Goal: Task Accomplishment & Management: Use online tool/utility

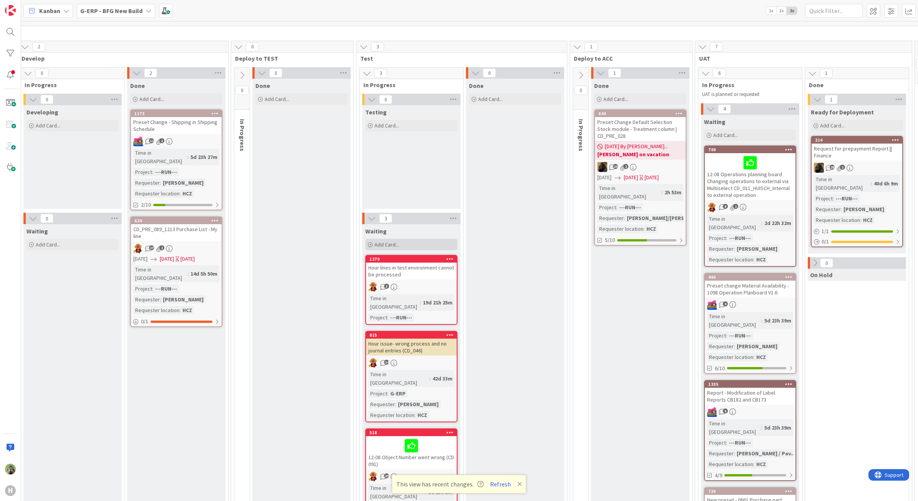
scroll to position [0, 263]
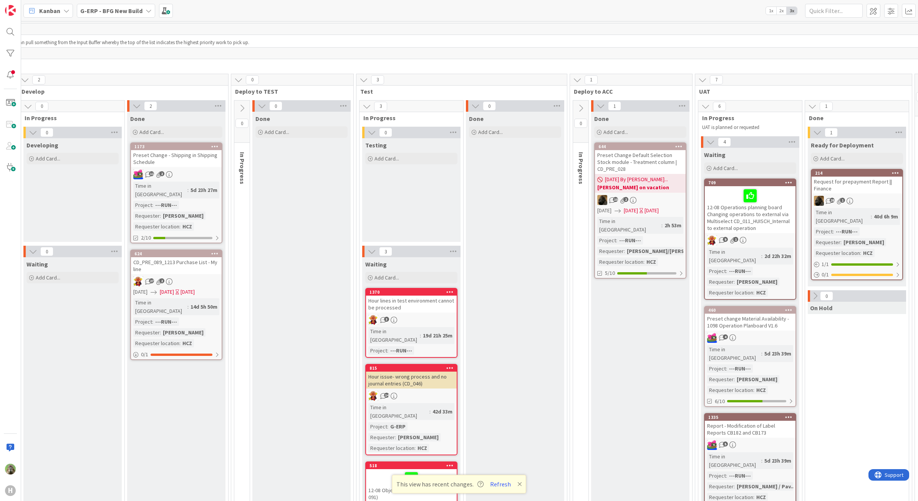
click at [127, 10] on b "G-ERP - BFG New Build" at bounding box center [111, 11] width 62 height 8
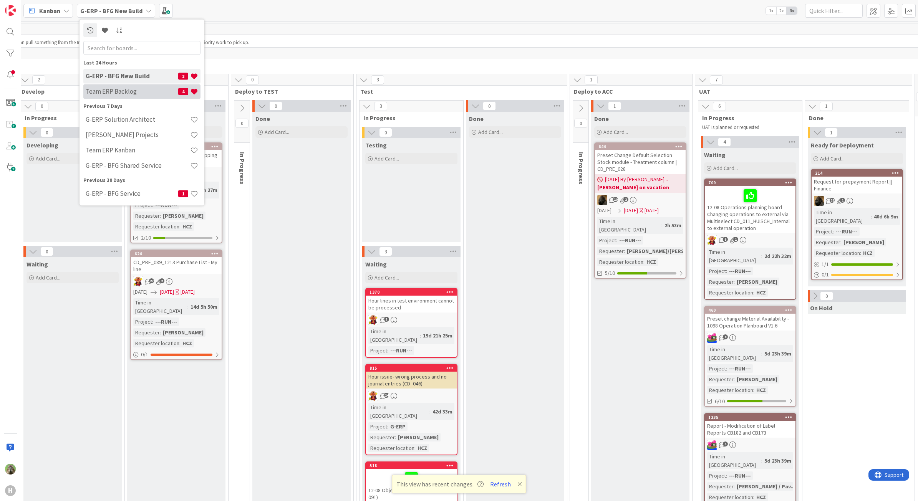
click at [121, 98] on div "Team ERP Backlog 4" at bounding box center [141, 91] width 117 height 15
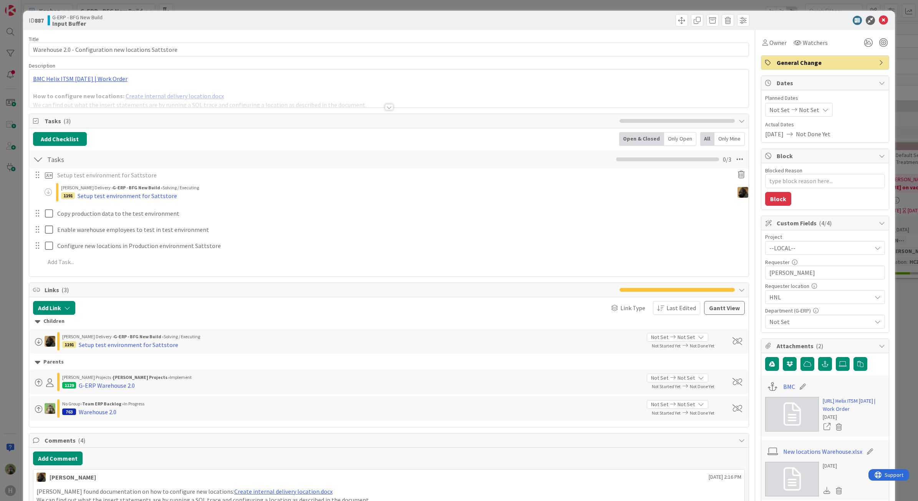
click at [12, 274] on div "ID 887 G-ERP - BFG New Build Input Buffer Title 53 / 128 Warehouse 2.0 - Config…" at bounding box center [459, 250] width 918 height 501
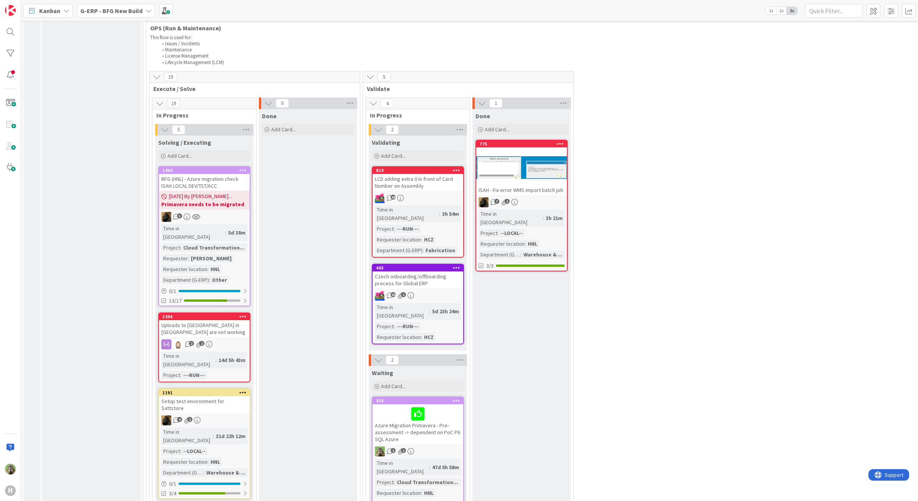
scroll to position [1584, 0]
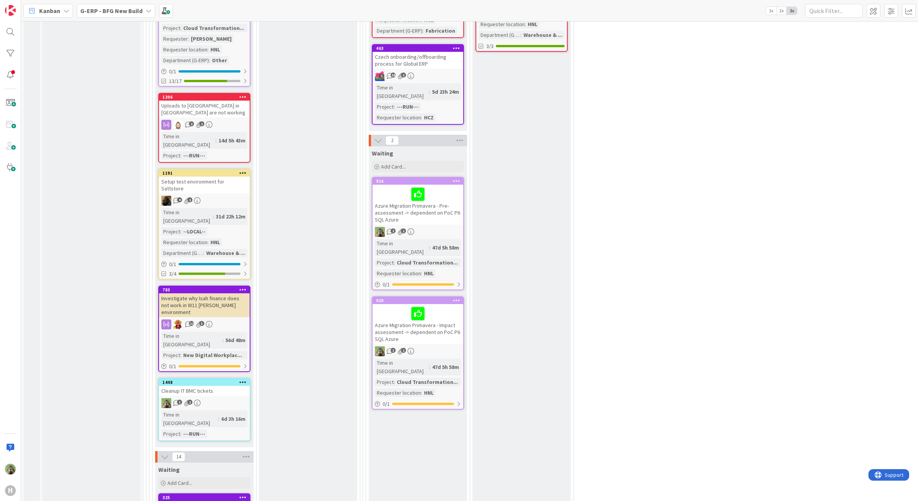
click at [214, 177] on div "Setup test environment for Sattstore" at bounding box center [204, 185] width 91 height 17
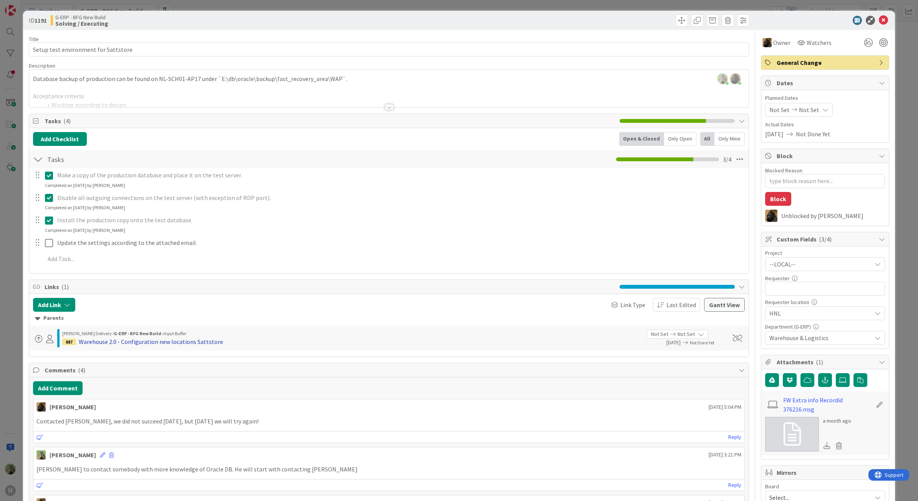
click at [150, 340] on div "Warehouse 2.0 - Configuration new locations Sattstore" at bounding box center [151, 341] width 144 height 9
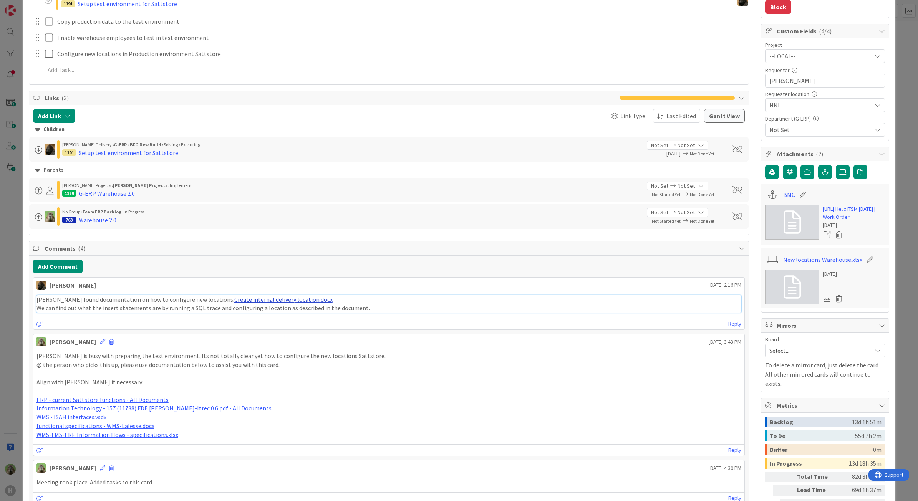
click at [270, 299] on link "Create internal delivery location.docx" at bounding box center [283, 300] width 98 height 8
click at [9, 308] on div "ID 887 G-ERP - BFG New Build Input Buffer Title 53 / 128 Warehouse 2.0 - Config…" at bounding box center [459, 250] width 918 height 501
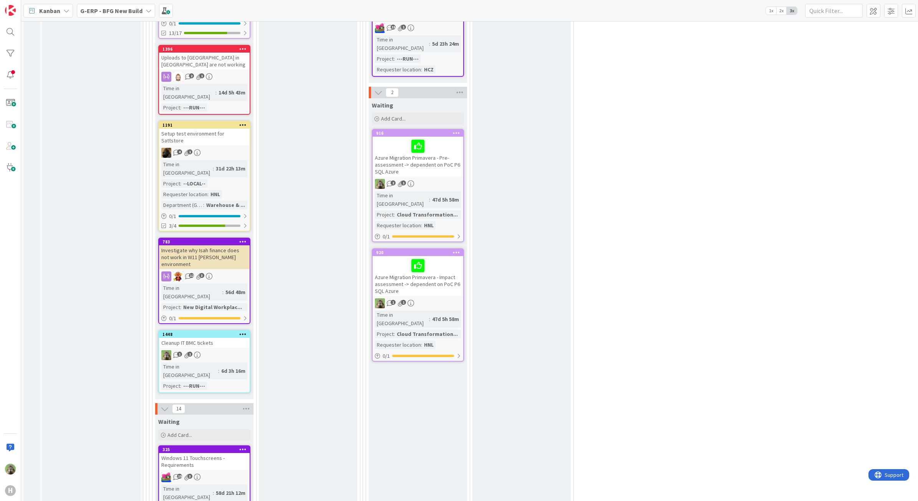
scroll to position [1440, 0]
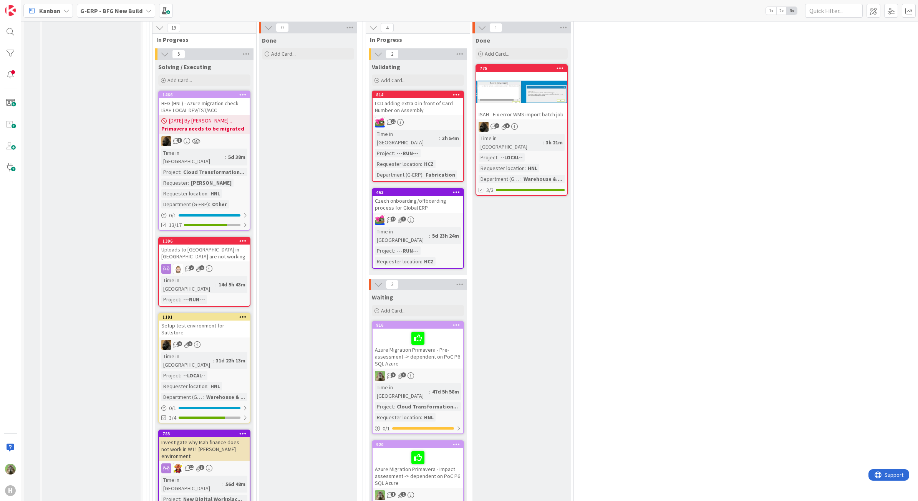
click at [221, 321] on div "Setup test environment for Sattstore" at bounding box center [204, 329] width 91 height 17
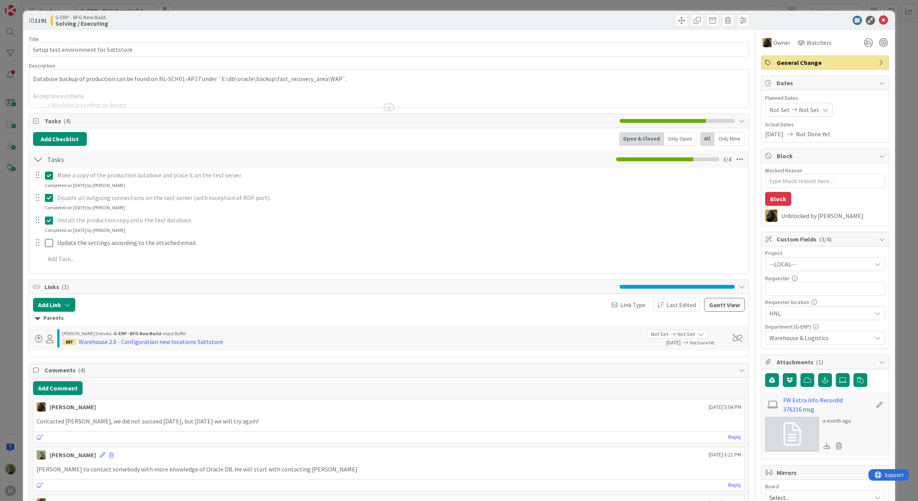
type textarea "x"
click at [17, 287] on div "ID 1191 G-ERP - BFG New Build Solving / Executing Title 36 / 128 Setup test env…" at bounding box center [459, 250] width 918 height 501
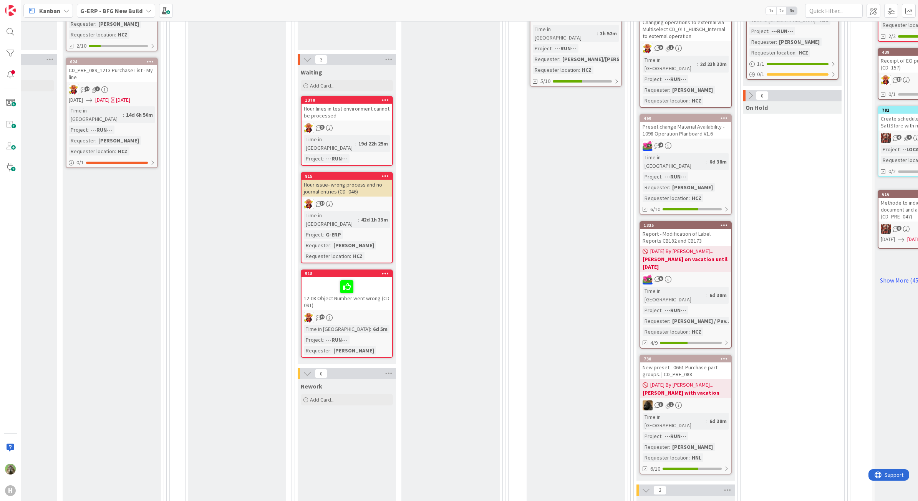
scroll to position [384, 327]
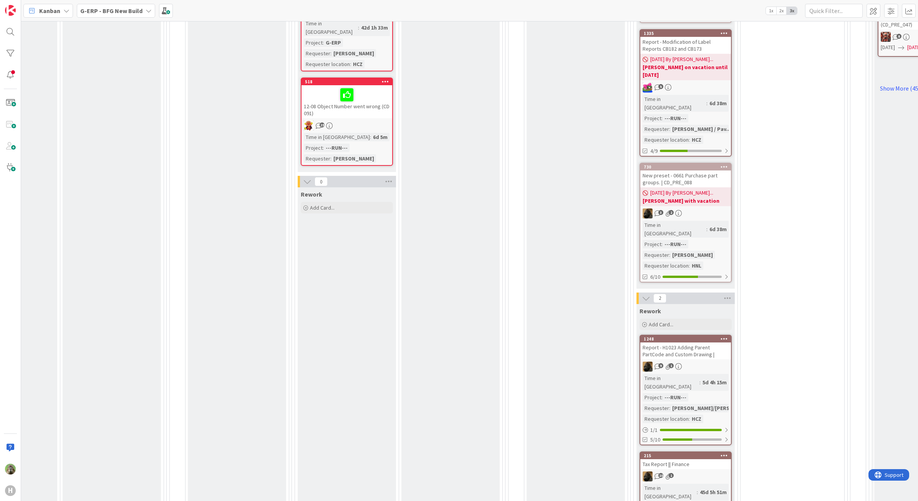
click at [730, 453] on div at bounding box center [724, 455] width 14 height 5
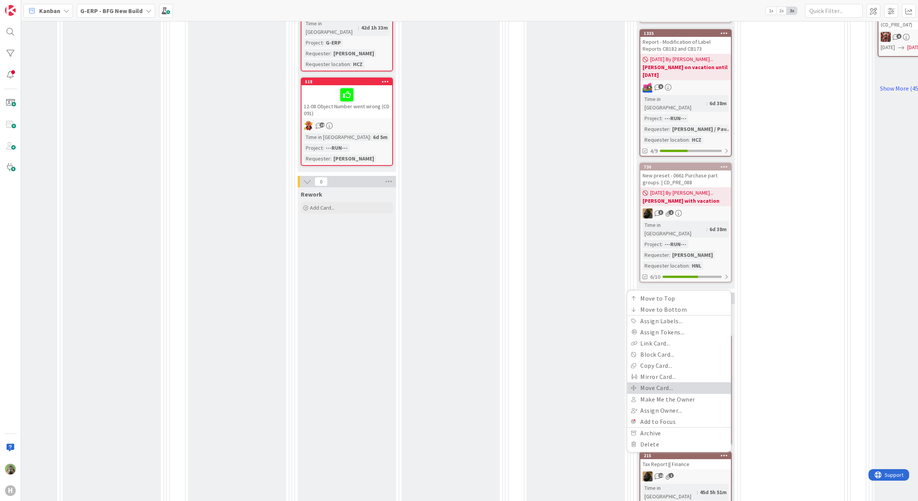
click at [692, 382] on link "Move Card..." at bounding box center [679, 387] width 104 height 11
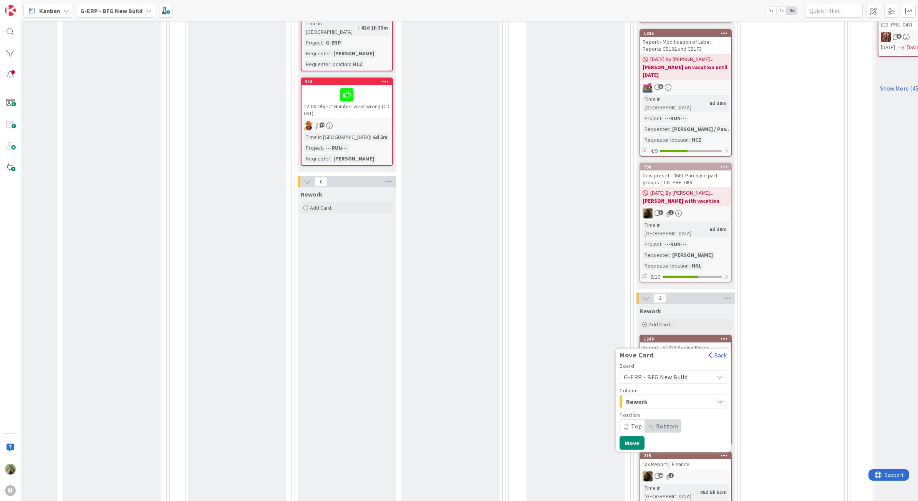
click at [692, 371] on span "G-ERP - BFG New Build" at bounding box center [666, 376] width 86 height 11
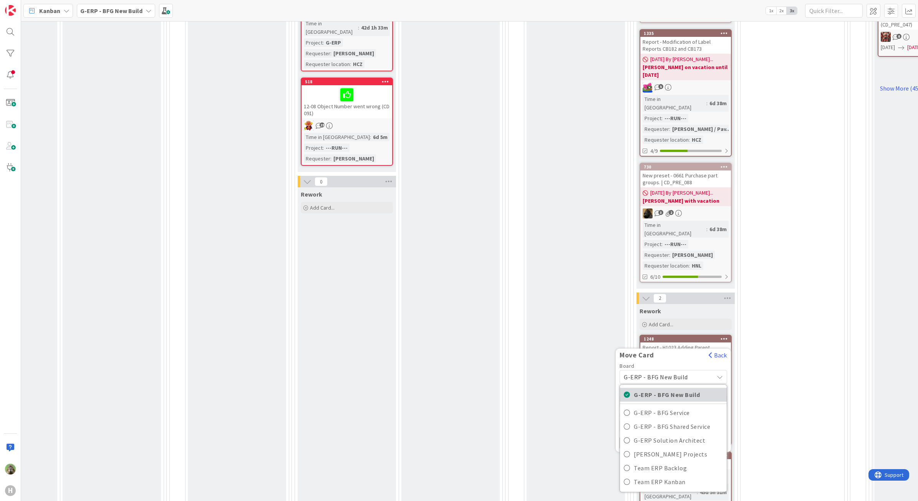
click at [668, 389] on span "G-ERP - BFG New Build" at bounding box center [677, 395] width 89 height 12
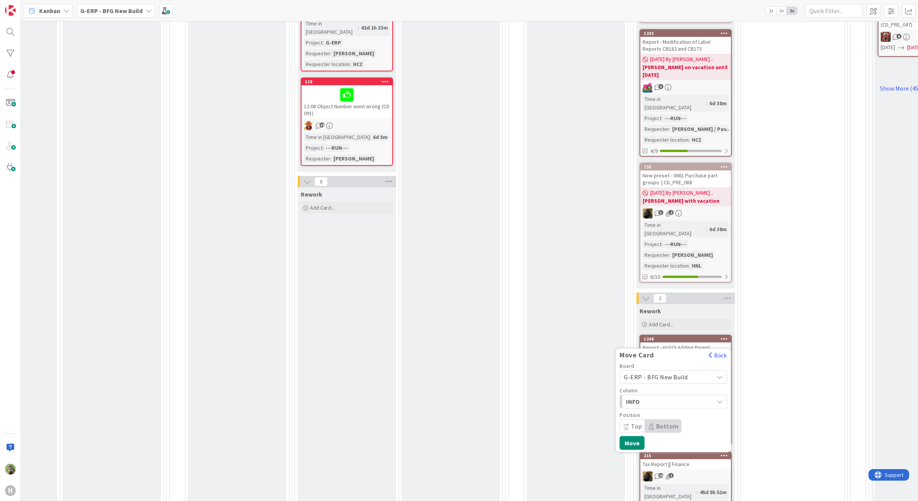
click at [674, 373] on span "G-ERP - BFG New Build" at bounding box center [655, 377] width 64 height 8
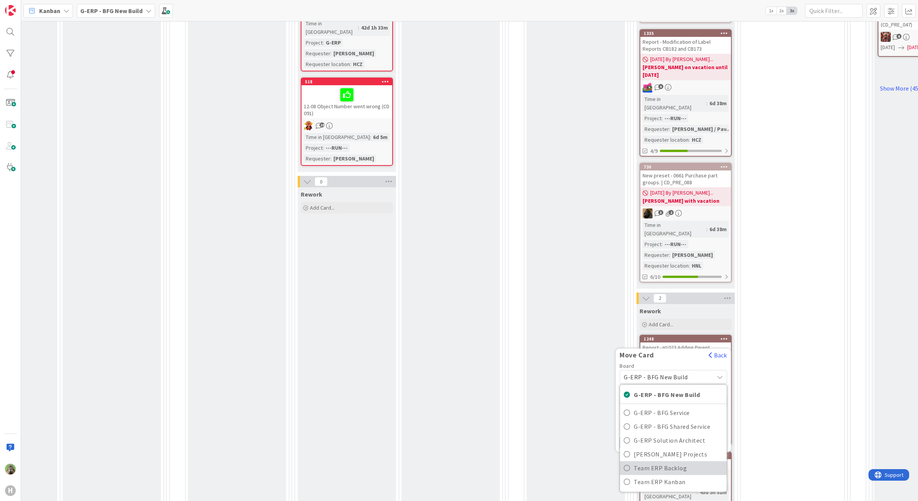
click at [678, 462] on span "Team ERP Backlog" at bounding box center [677, 468] width 89 height 12
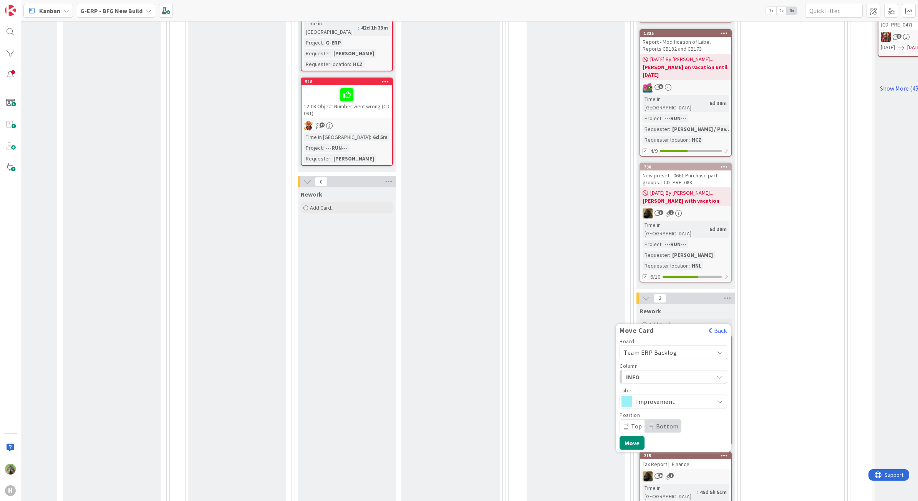
click at [682, 396] on span "Improvement" at bounding box center [673, 401] width 74 height 11
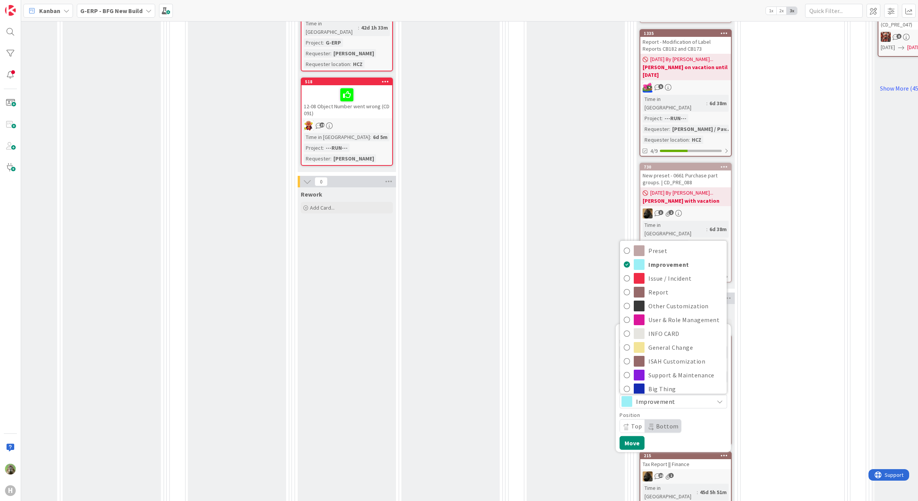
click at [682, 396] on span "Improvement" at bounding box center [673, 401] width 74 height 11
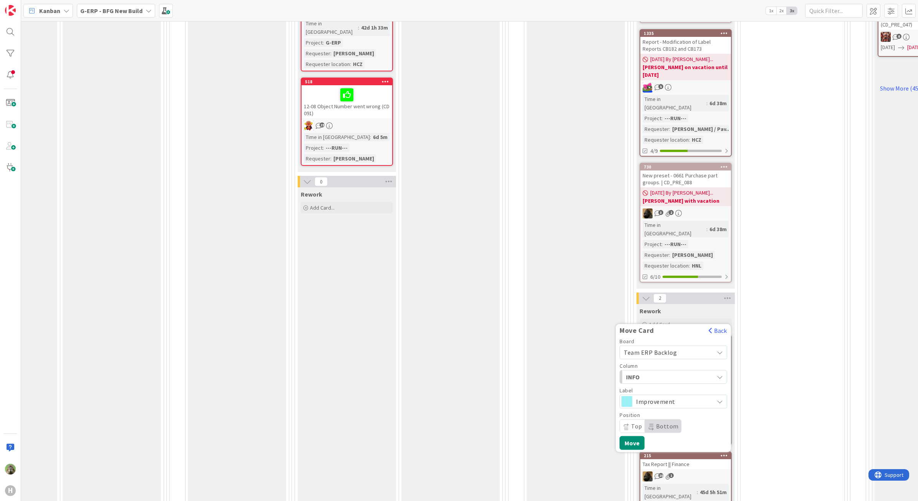
click at [680, 372] on span "INFO" at bounding box center [655, 377] width 58 height 10
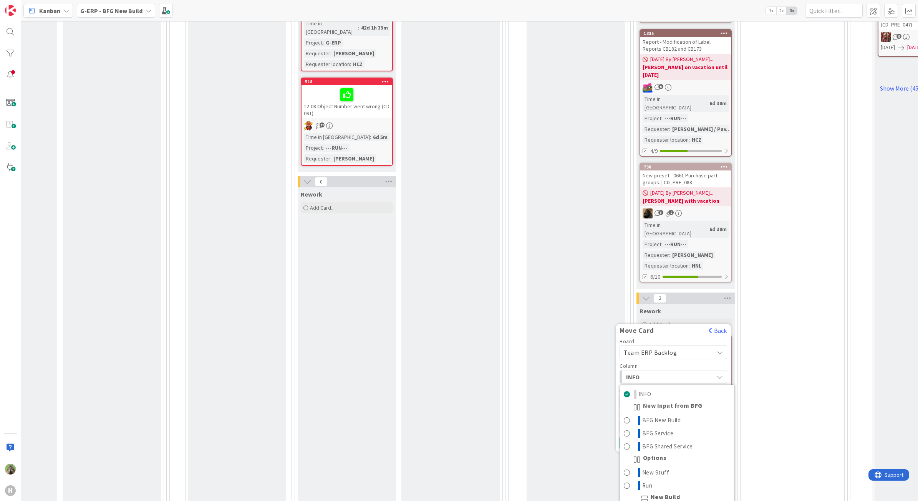
click at [680, 372] on span "INFO" at bounding box center [655, 377] width 58 height 10
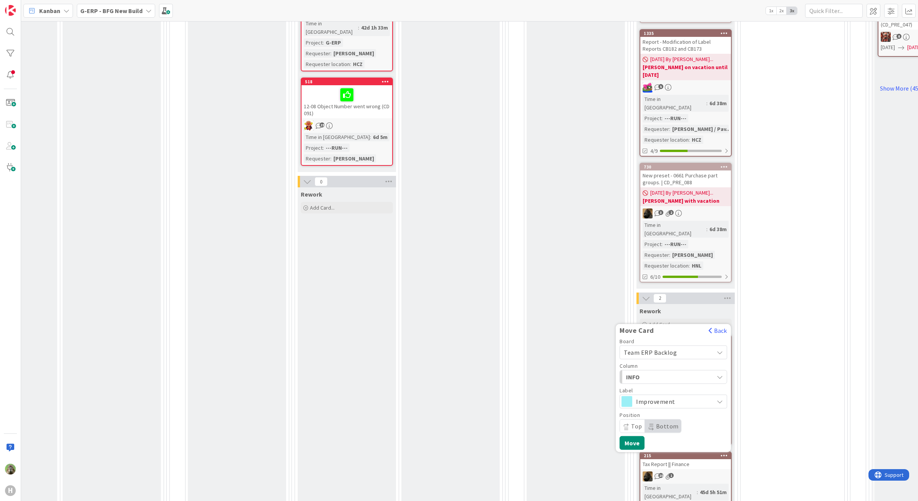
click at [679, 396] on span "Improvement" at bounding box center [673, 401] width 74 height 11
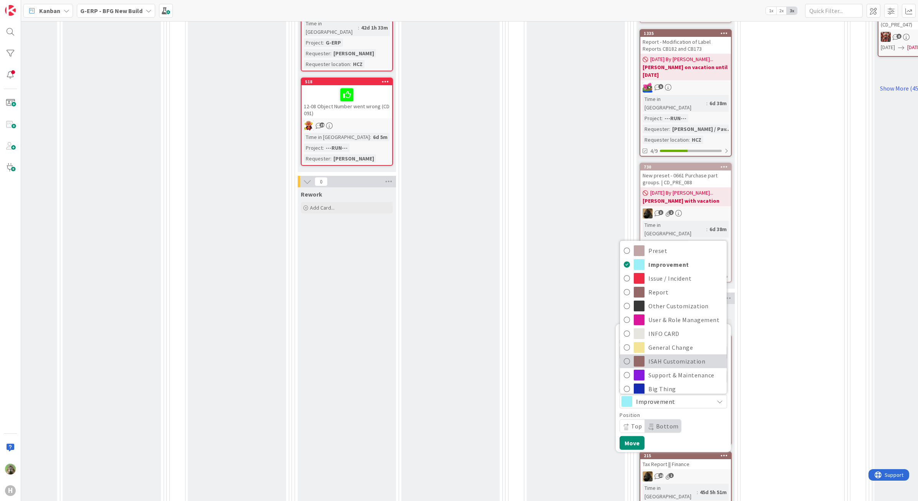
click at [675, 355] on span "ISAH Customization" at bounding box center [685, 361] width 74 height 12
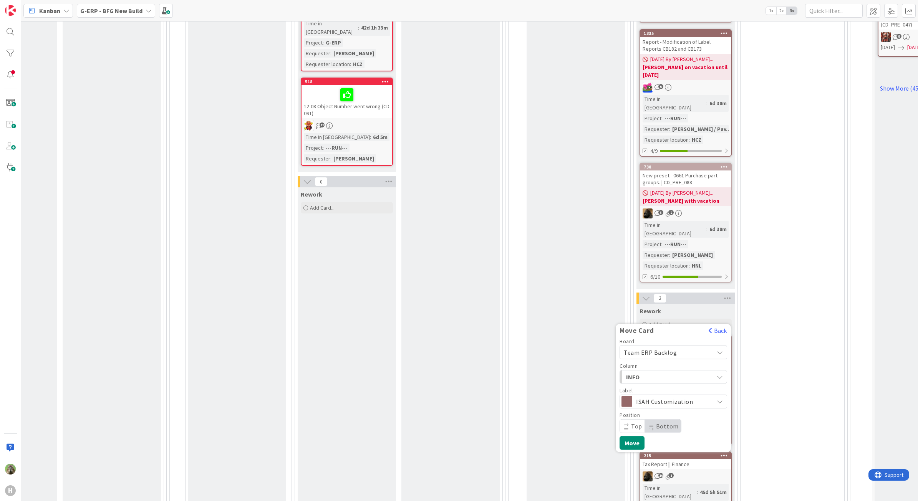
click at [669, 372] on span "INFO" at bounding box center [655, 377] width 58 height 10
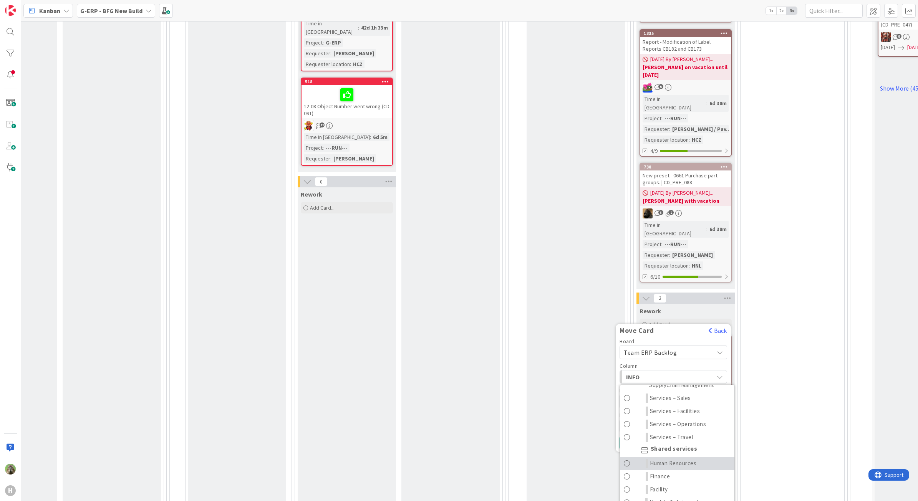
scroll to position [240, 0]
click at [685, 470] on link "Finance" at bounding box center [677, 476] width 114 height 13
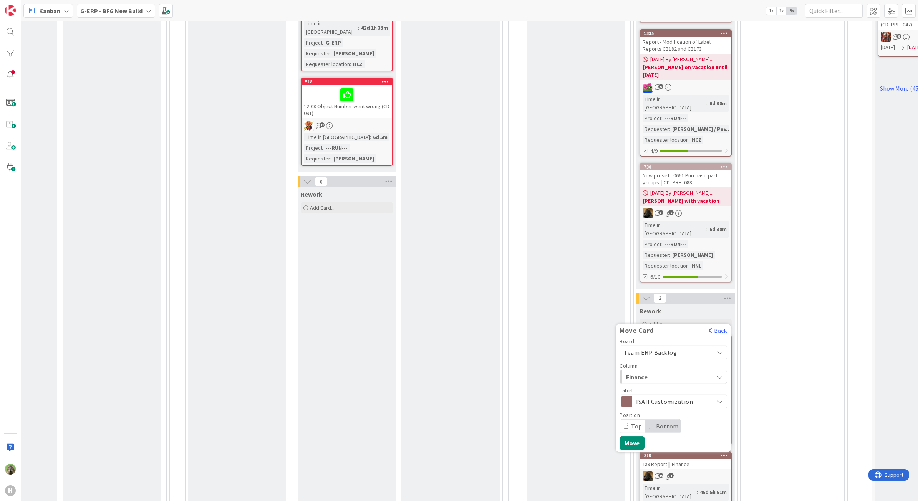
click at [669, 422] on span "Bottom" at bounding box center [667, 426] width 23 height 8
click at [635, 436] on button "Move" at bounding box center [631, 443] width 25 height 14
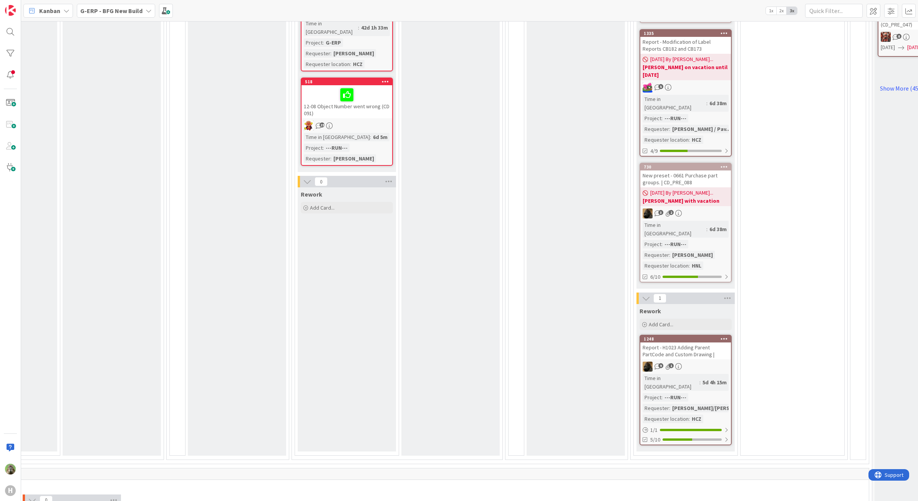
click at [91, 7] on b "G-ERP - BFG New Build" at bounding box center [111, 11] width 62 height 8
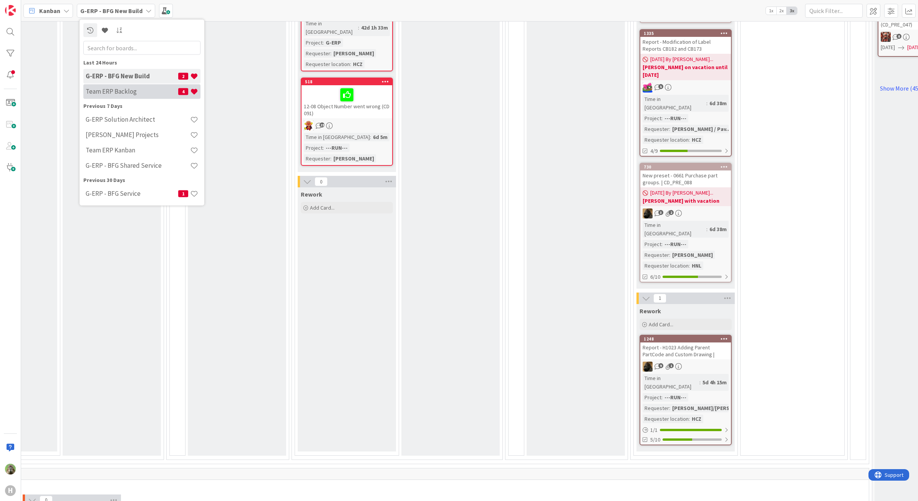
click at [136, 89] on h4 "Team ERP Backlog" at bounding box center [132, 92] width 93 height 8
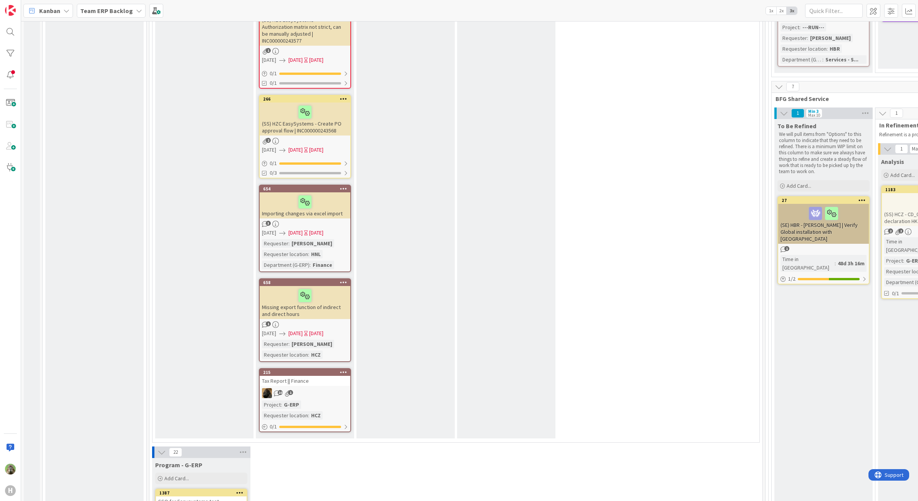
scroll to position [2591, 0]
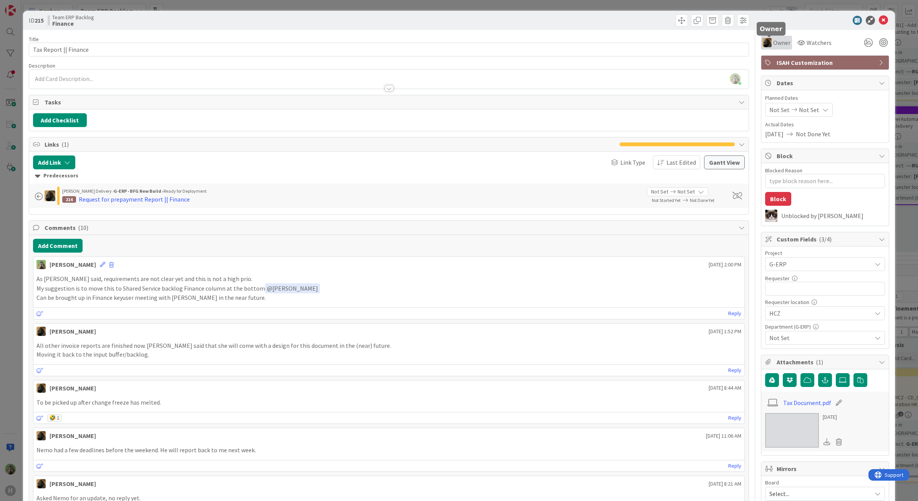
click at [775, 45] on span "Owner" at bounding box center [781, 42] width 17 height 9
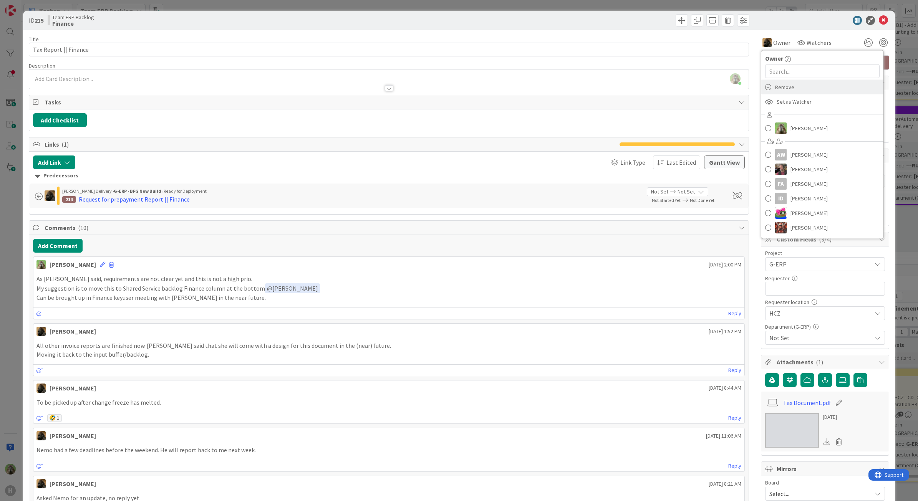
click at [786, 88] on span "Remove" at bounding box center [784, 87] width 19 height 12
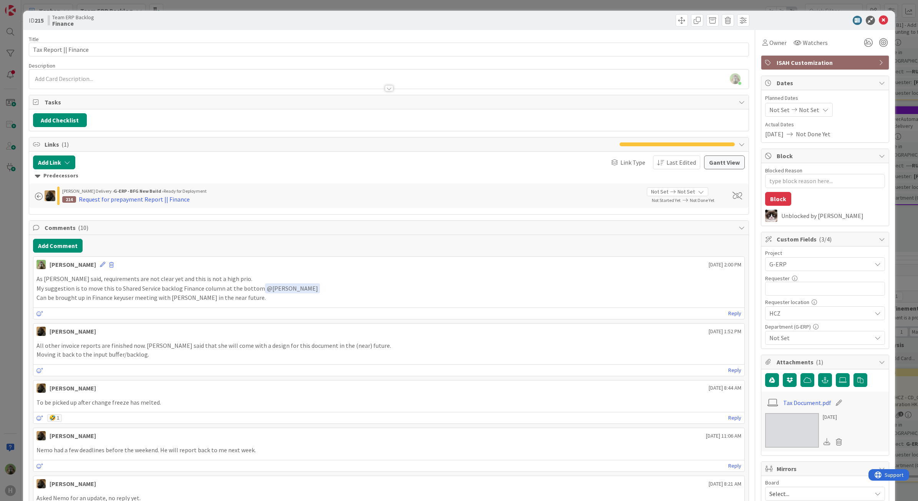
click at [8, 187] on div "ID 215 Team ERP Backlog Finance Title 21 / 128 Tax Report || Finance Descriptio…" at bounding box center [459, 250] width 918 height 501
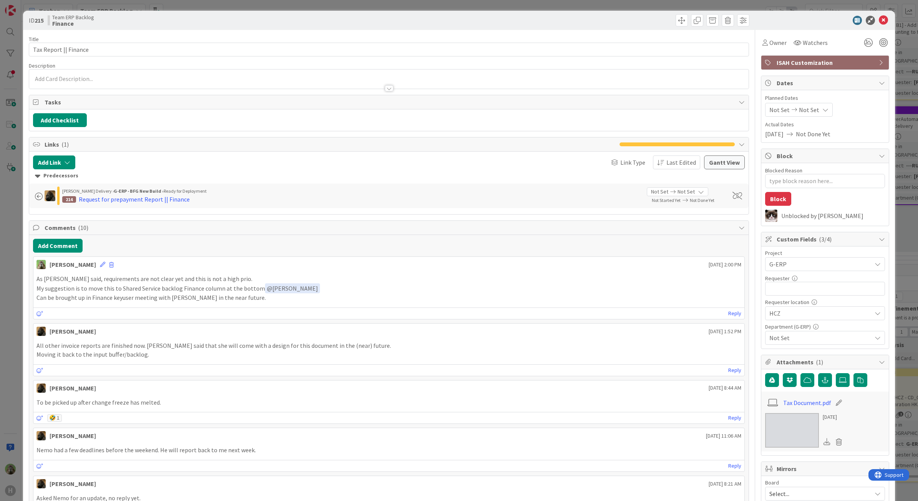
click at [829, 260] on span "G-ERP" at bounding box center [818, 264] width 98 height 11
click at [818, 292] on input "text" at bounding box center [825, 289] width 120 height 14
click at [21, 271] on div "ID 215 Team ERP Backlog Finance Title 21 / 128 Tax Report || Finance Descriptio…" at bounding box center [459, 250] width 918 height 501
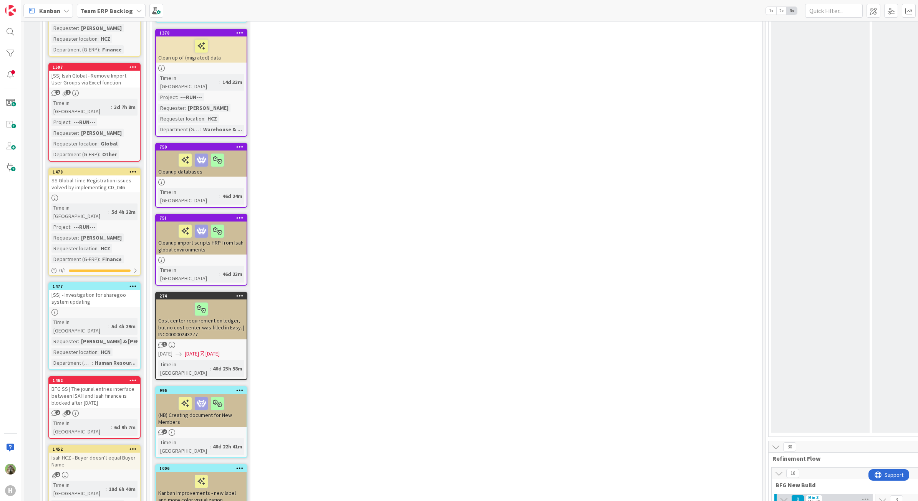
scroll to position [816, 0]
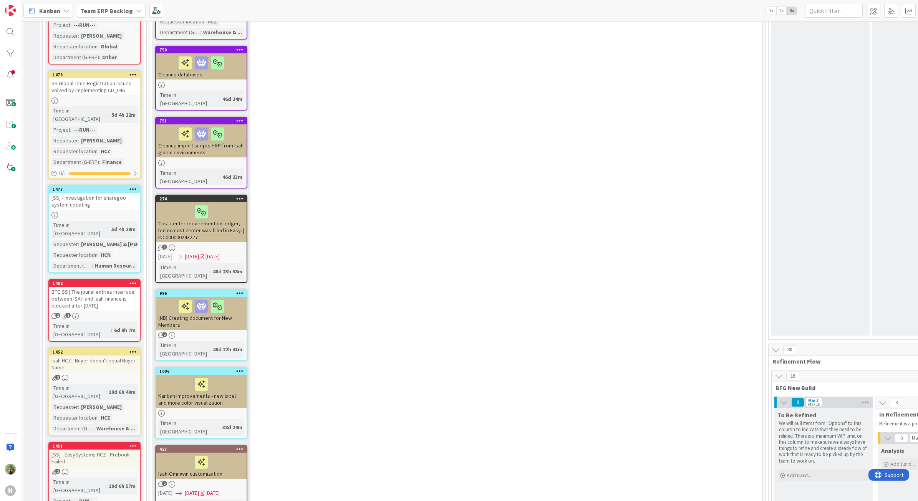
click at [116, 355] on div "Isah HCZ - Buyer doesn't equal Buyer Name" at bounding box center [94, 363] width 91 height 17
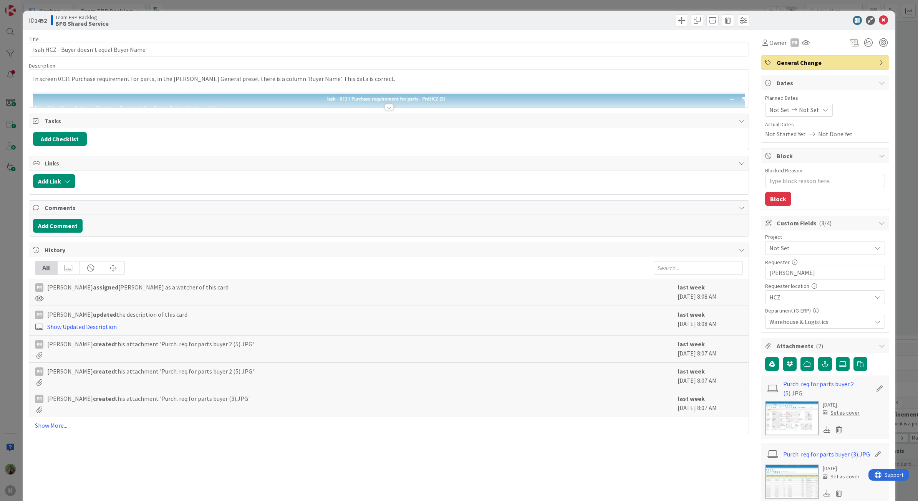
click at [390, 113] on div "Title 41 / 128 Isah HCZ - Buyer doesn't equal Buyer Name Description In screen …" at bounding box center [389, 384] width 720 height 708
click at [386, 111] on div "Title 41 / 128 Isah HCZ - Buyer doesn't equal Buyer Name Description Timothy Tj…" at bounding box center [389, 384] width 720 height 708
click at [385, 109] on div at bounding box center [389, 107] width 8 height 6
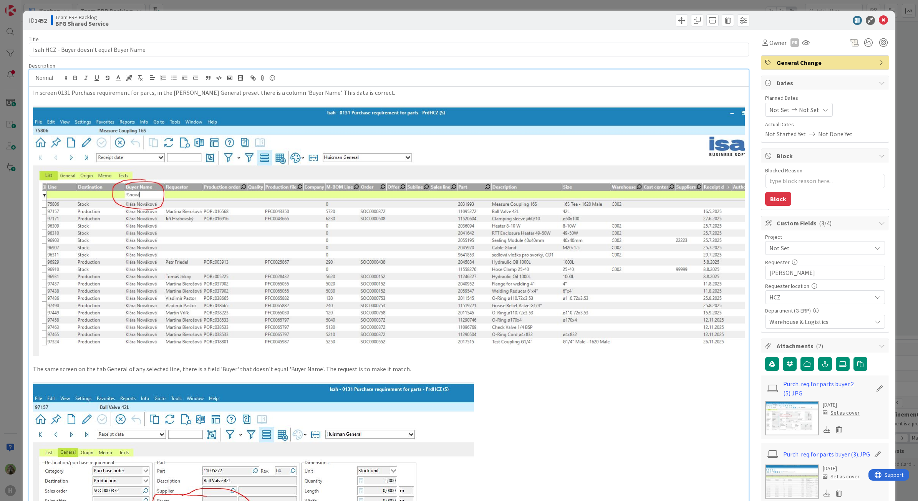
click at [5, 300] on div "ID 1452 Team ERP Backlog BFG Shared Service Title 41 / 128 Isah HCZ - Buyer doe…" at bounding box center [459, 250] width 918 height 501
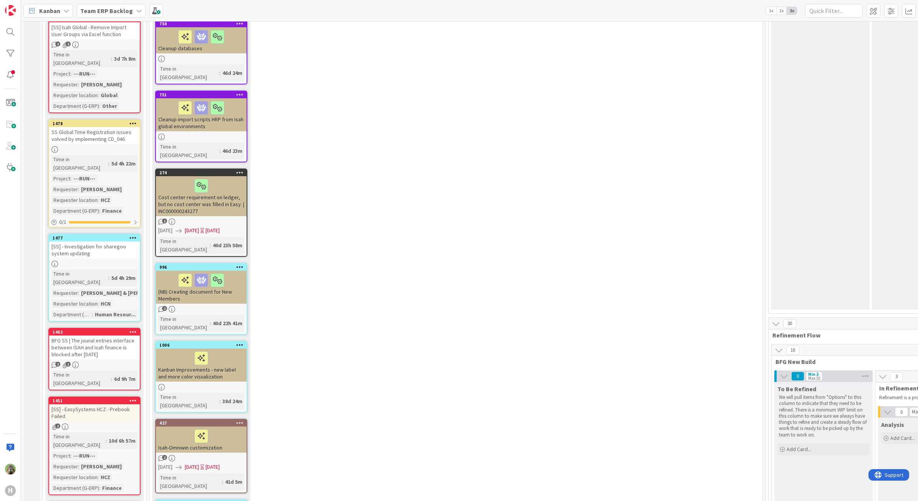
scroll to position [1008, 0]
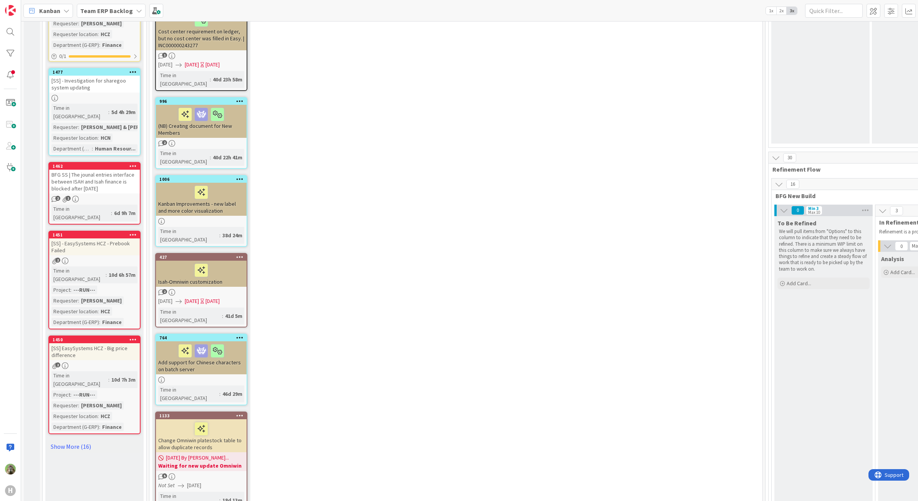
click at [81, 440] on link "Show More (16)" at bounding box center [94, 446] width 92 height 12
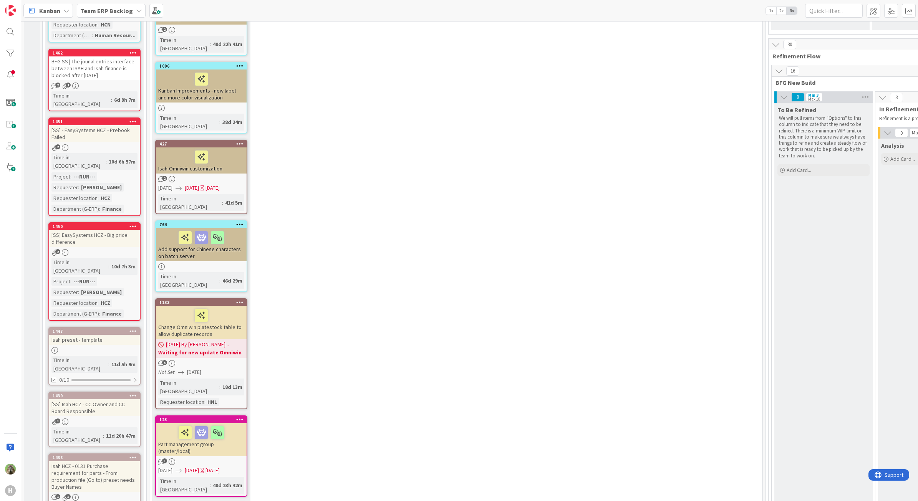
scroll to position [1200, 0]
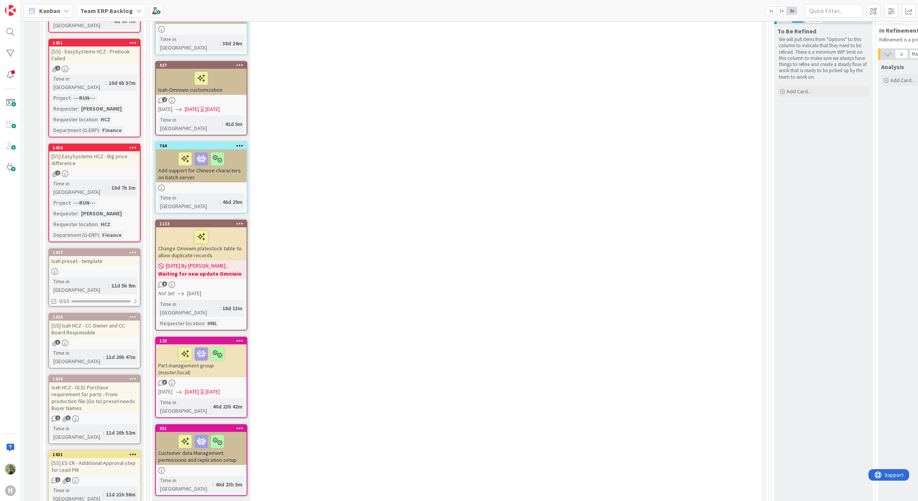
click at [116, 382] on div "Isah HCZ - 0131 Purchase requirement for parts - From production file (Go to) p…" at bounding box center [94, 397] width 91 height 31
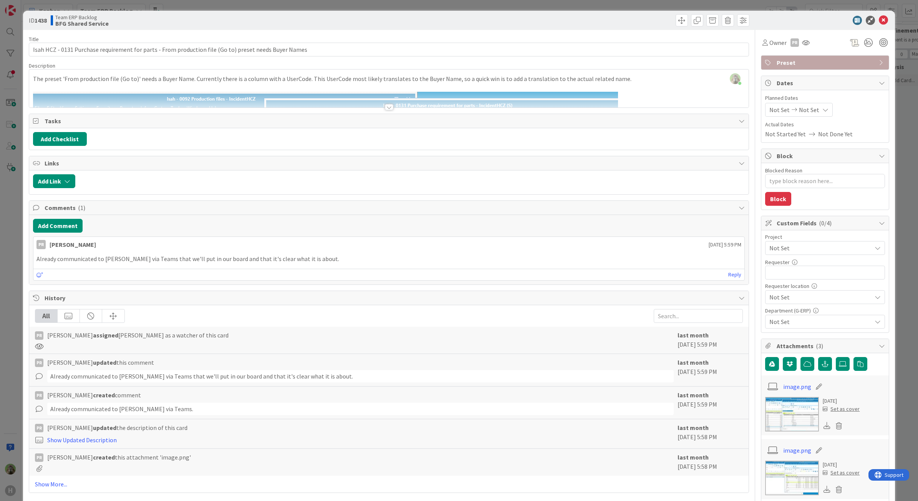
click at [14, 271] on div "ID 1438 Team ERP Backlog BFG Shared Service Title 102 / 128 Isah HCZ - 0131 Pur…" at bounding box center [459, 250] width 918 height 501
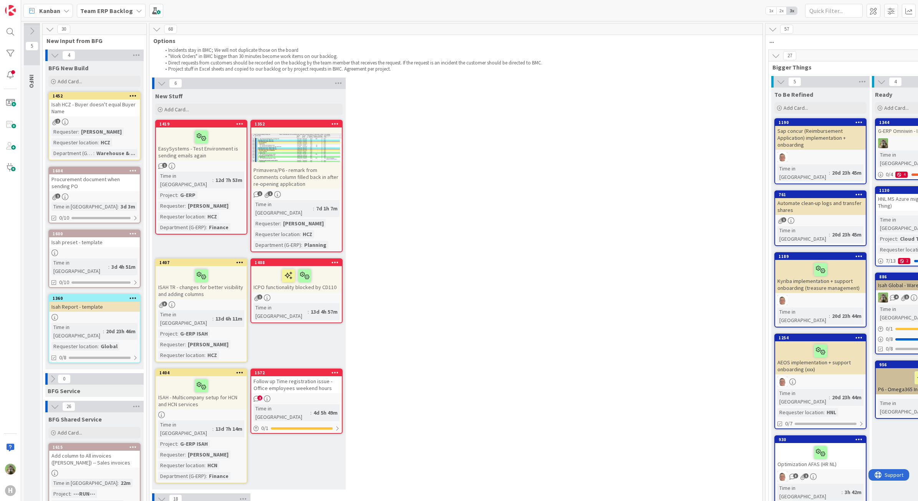
click at [132, 112] on div "Isah HCZ - Buyer doesn't equal Buyer Name" at bounding box center [94, 107] width 91 height 17
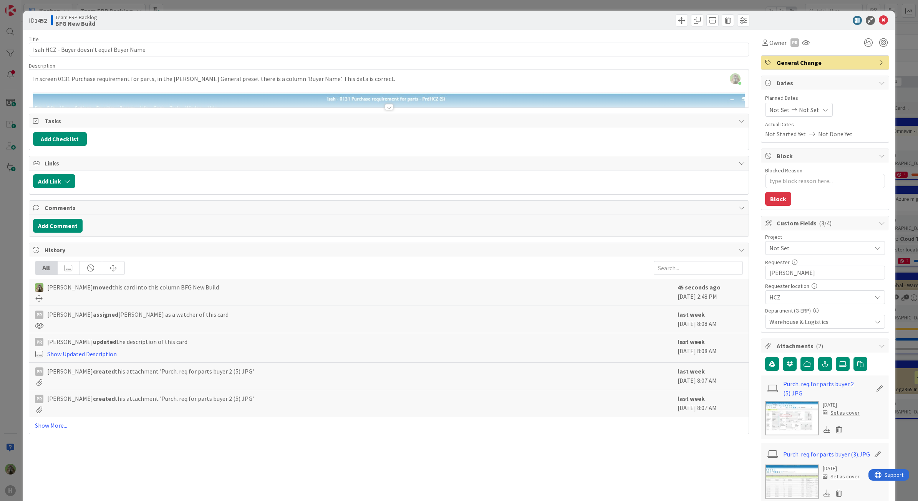
click at [388, 106] on div at bounding box center [389, 107] width 8 height 6
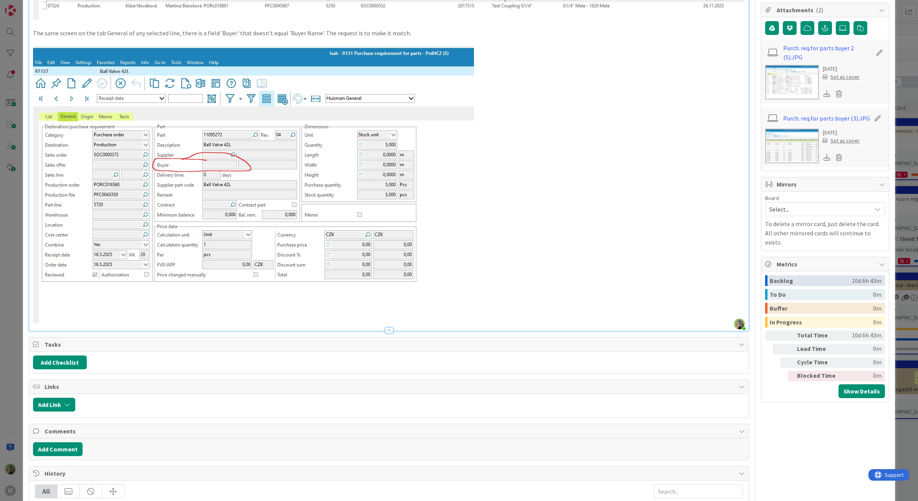
scroll to position [509, 0]
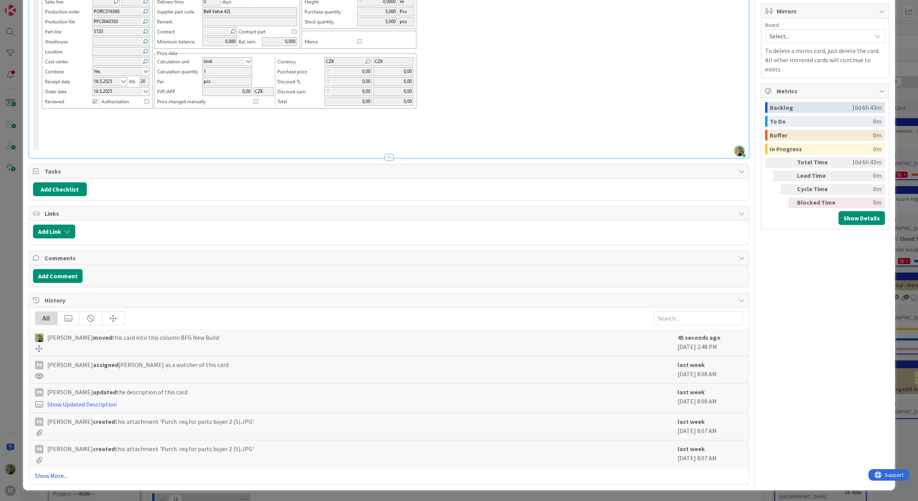
click at [47, 472] on link "Show More..." at bounding box center [389, 475] width 708 height 9
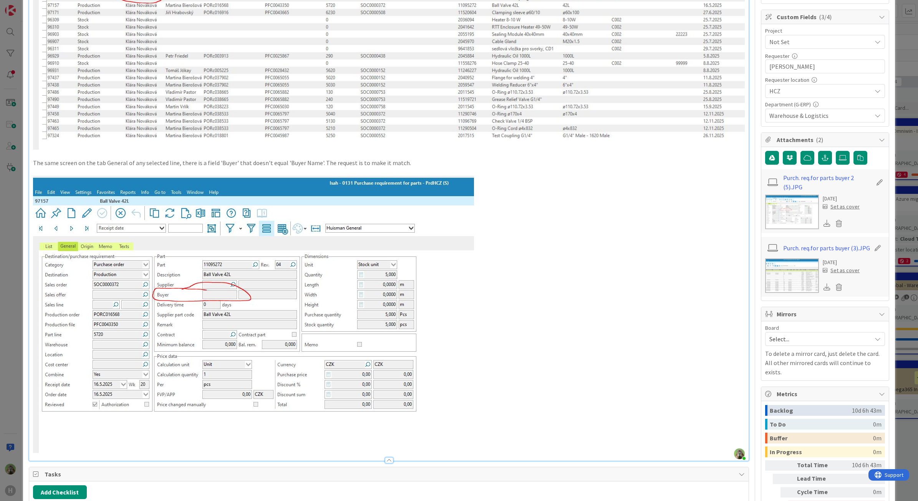
scroll to position [0, 0]
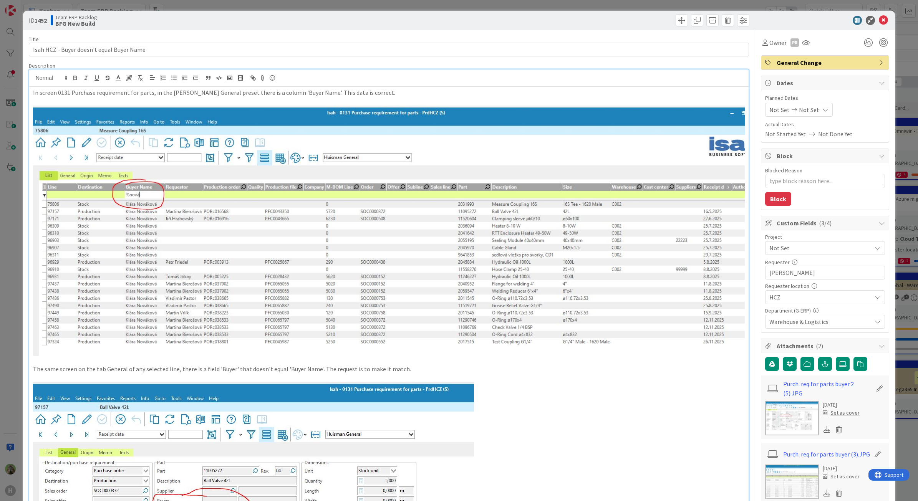
click at [8, 313] on div "ID 1452 Team ERP Backlog BFG New Build Title 41 / 128 Isah HCZ - Buyer doesn't …" at bounding box center [459, 250] width 918 height 501
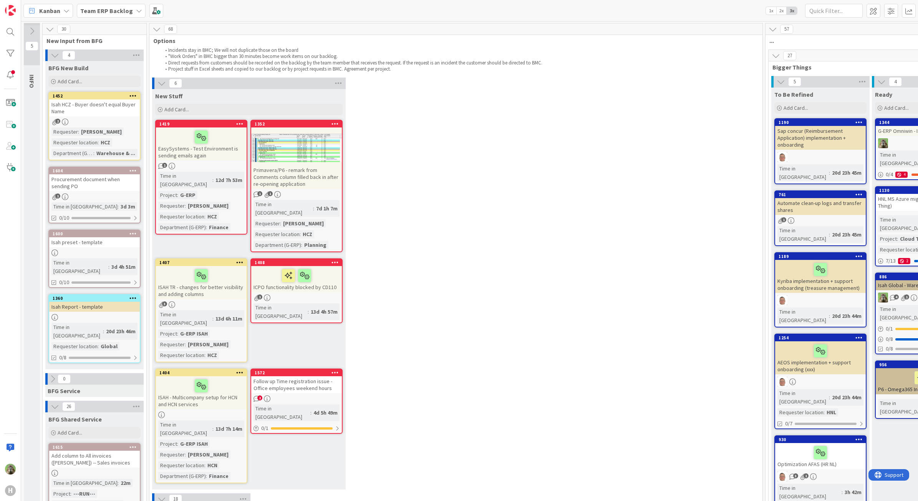
click at [130, 114] on div "Isah HCZ - Buyer doesn't equal Buyer Name" at bounding box center [94, 107] width 91 height 17
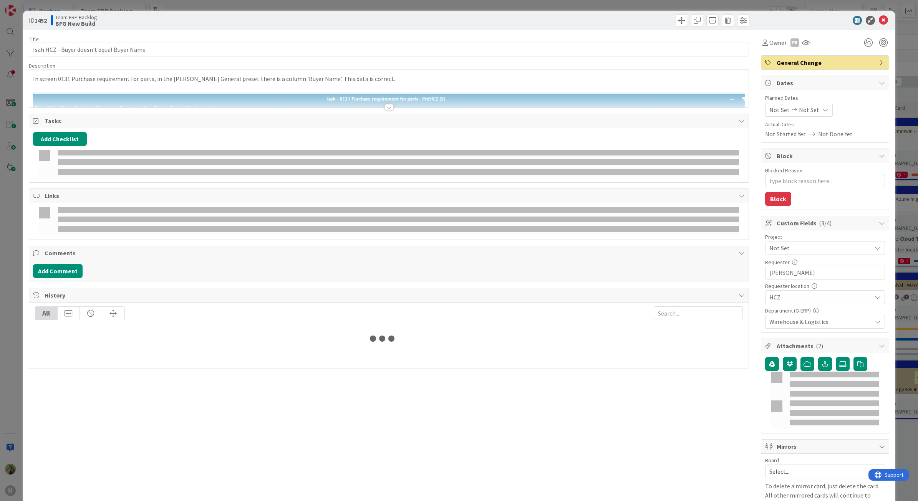
type textarea "x"
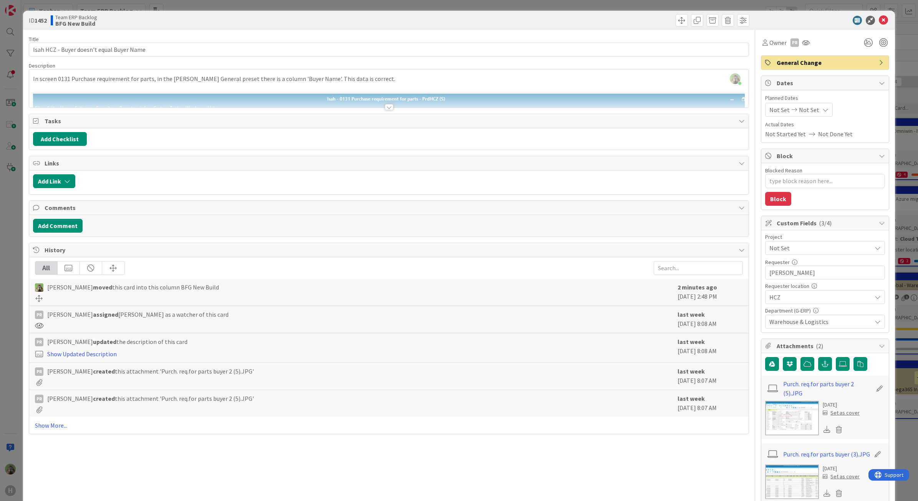
click at [389, 110] on div at bounding box center [389, 107] width 8 height 6
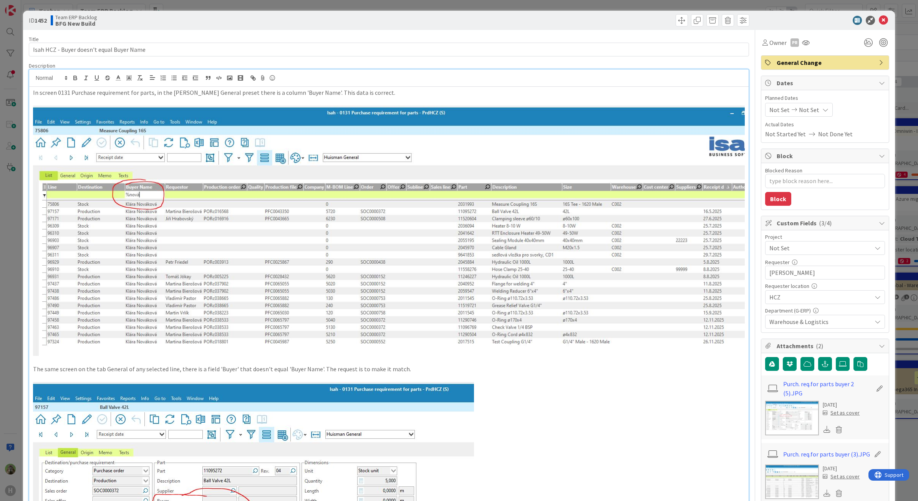
click at [0, 253] on div "ID 1452 Team ERP Backlog BFG New Build Title 41 / 128 Isah HCZ - Buyer doesn't …" at bounding box center [459, 250] width 918 height 501
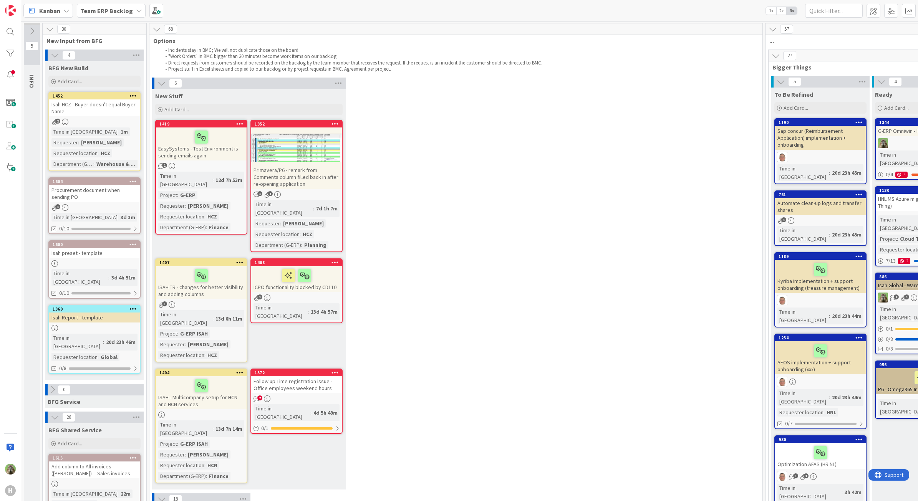
click at [661, 237] on div "6 New Stuff Add Card... 1352 Primavera/P6 - remark from Comments column filled …" at bounding box center [456, 286] width 610 height 416
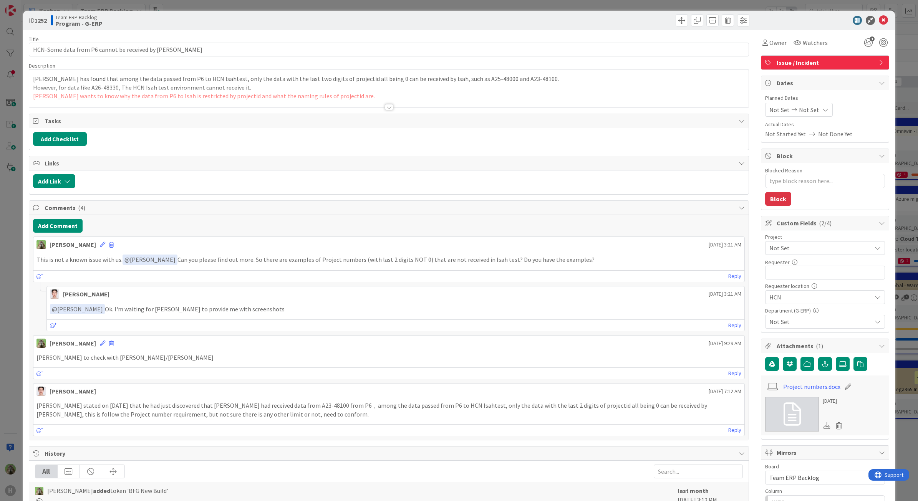
type textarea "x"
